Goal: Check status: Check status

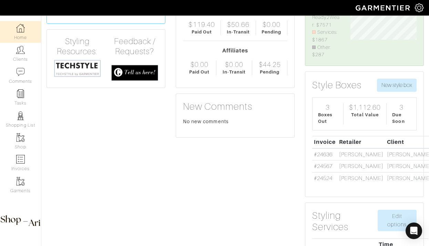
scroll to position [70, 0]
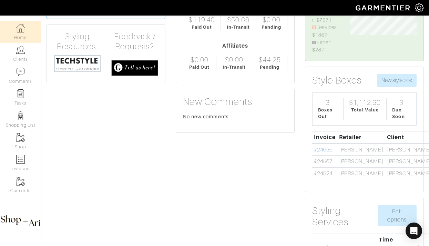
click at [323, 152] on link "#24636" at bounding box center [323, 150] width 19 height 6
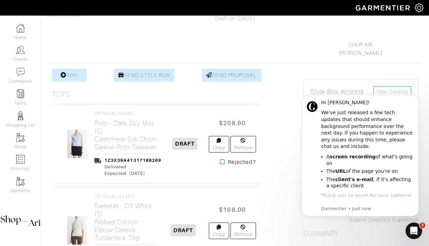
scroll to position [100, 0]
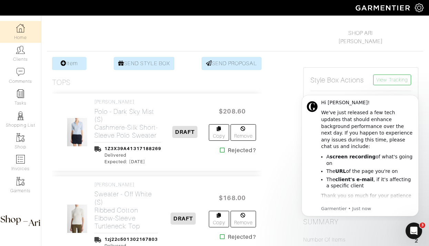
click at [21, 35] on link "Home" at bounding box center [20, 32] width 41 height 22
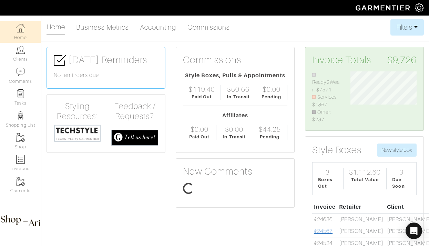
scroll to position [52, 77]
click at [323, 234] on link "#24567" at bounding box center [323, 231] width 19 height 6
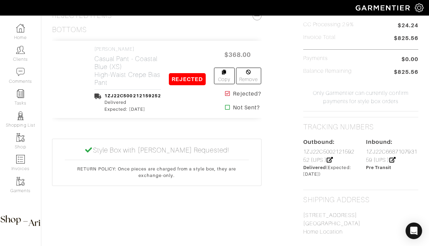
scroll to position [373, 0]
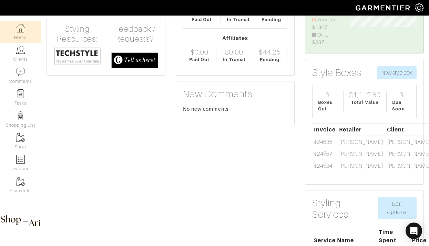
scroll to position [89, 0]
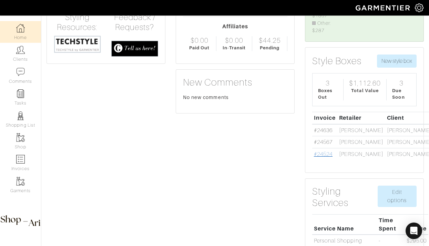
click at [323, 157] on link "#24524" at bounding box center [323, 154] width 19 height 6
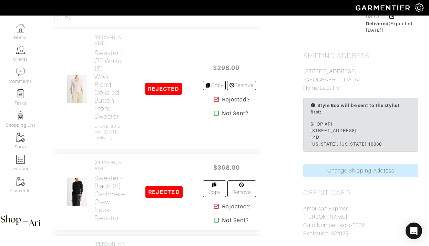
scroll to position [501, 0]
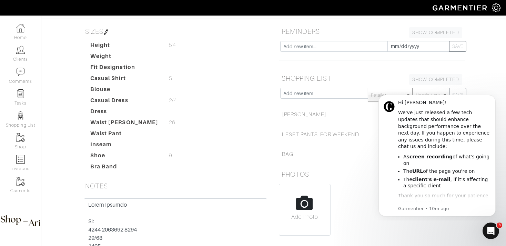
scroll to position [112, 0]
click at [493, 99] on button "Dismiss notification" at bounding box center [493, 96] width 9 height 9
